Goal: Information Seeking & Learning: Learn about a topic

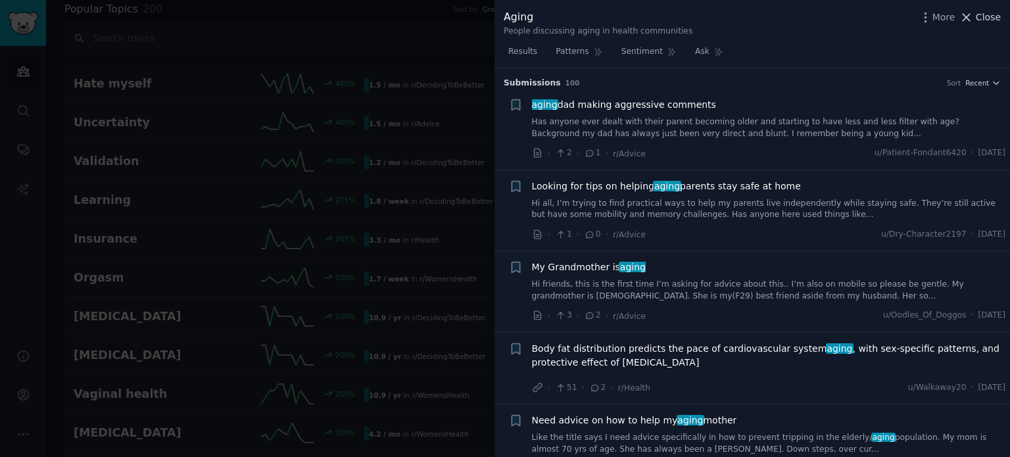
click at [987, 20] on span "Close" at bounding box center [987, 18] width 25 height 14
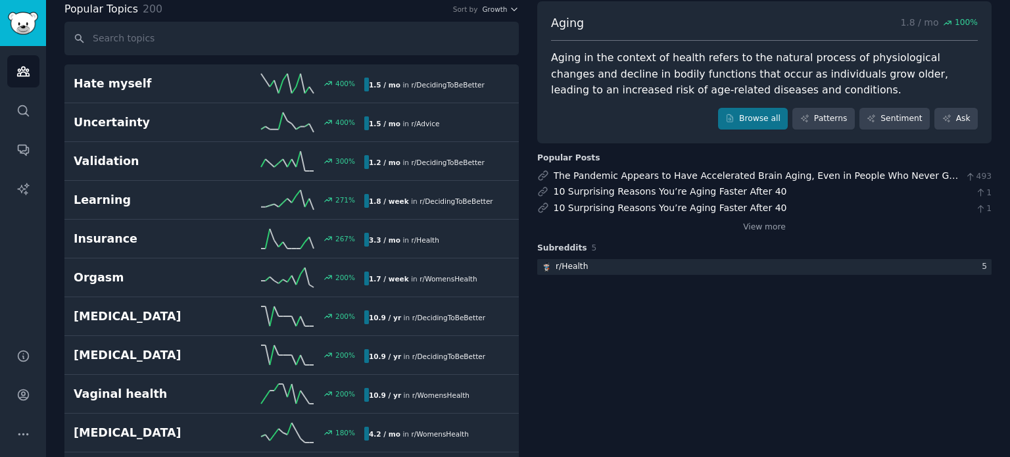
click at [985, 20] on div "Aging 1.8 / mo 100 % Aging in the context of health refers to the natural proce…" at bounding box center [764, 72] width 454 height 143
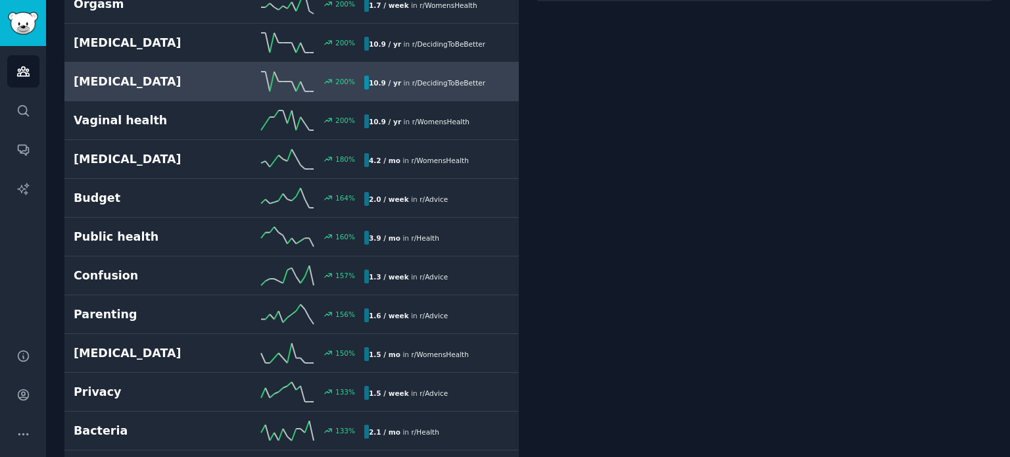
scroll to position [469, 0]
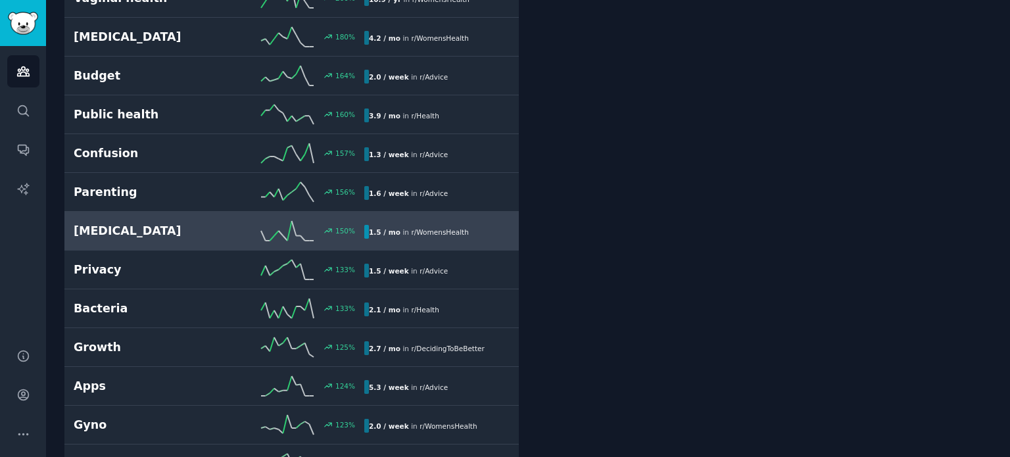
click at [95, 228] on h2 "[MEDICAL_DATA]" at bounding box center [146, 231] width 145 height 16
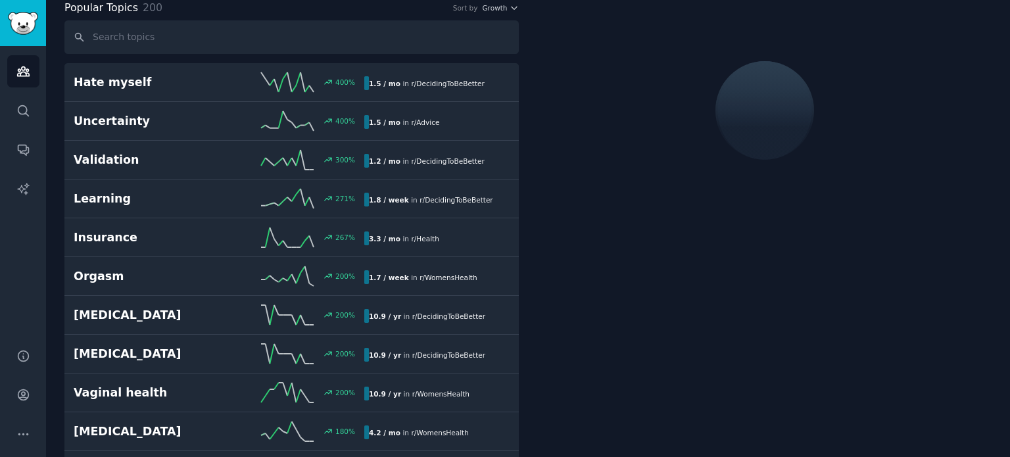
scroll to position [73, 0]
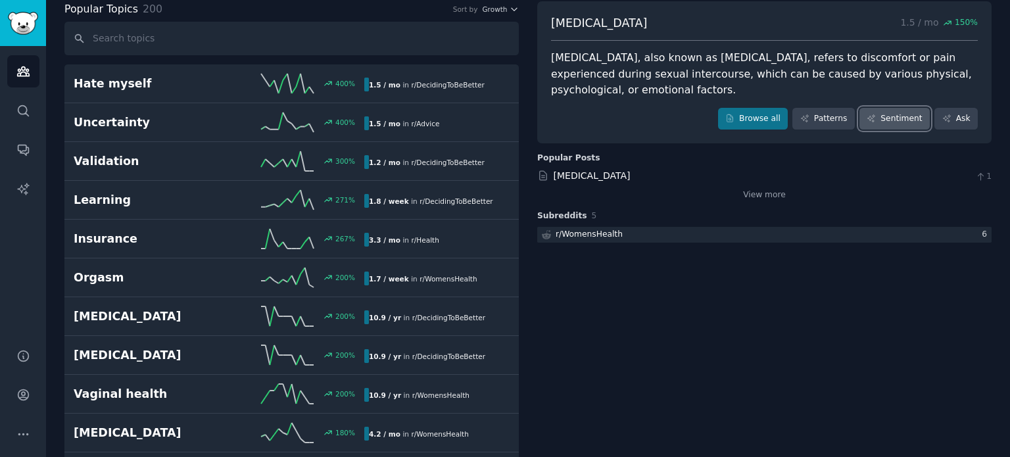
click at [895, 114] on link "Sentiment" at bounding box center [894, 119] width 70 height 22
